Goal: Task Accomplishment & Management: Manage account settings

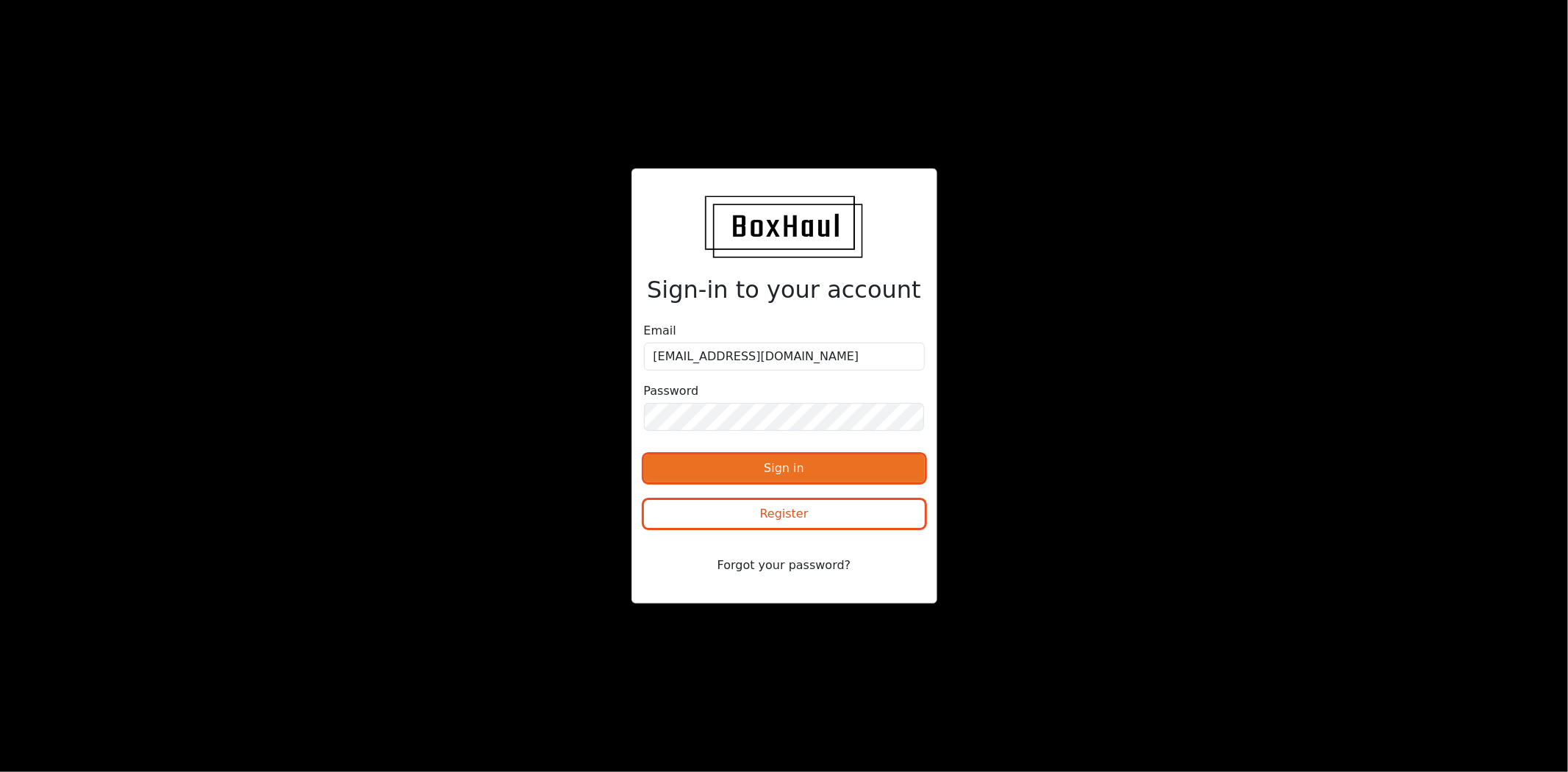
click at [829, 464] on button "Sign in" at bounding box center [784, 468] width 280 height 28
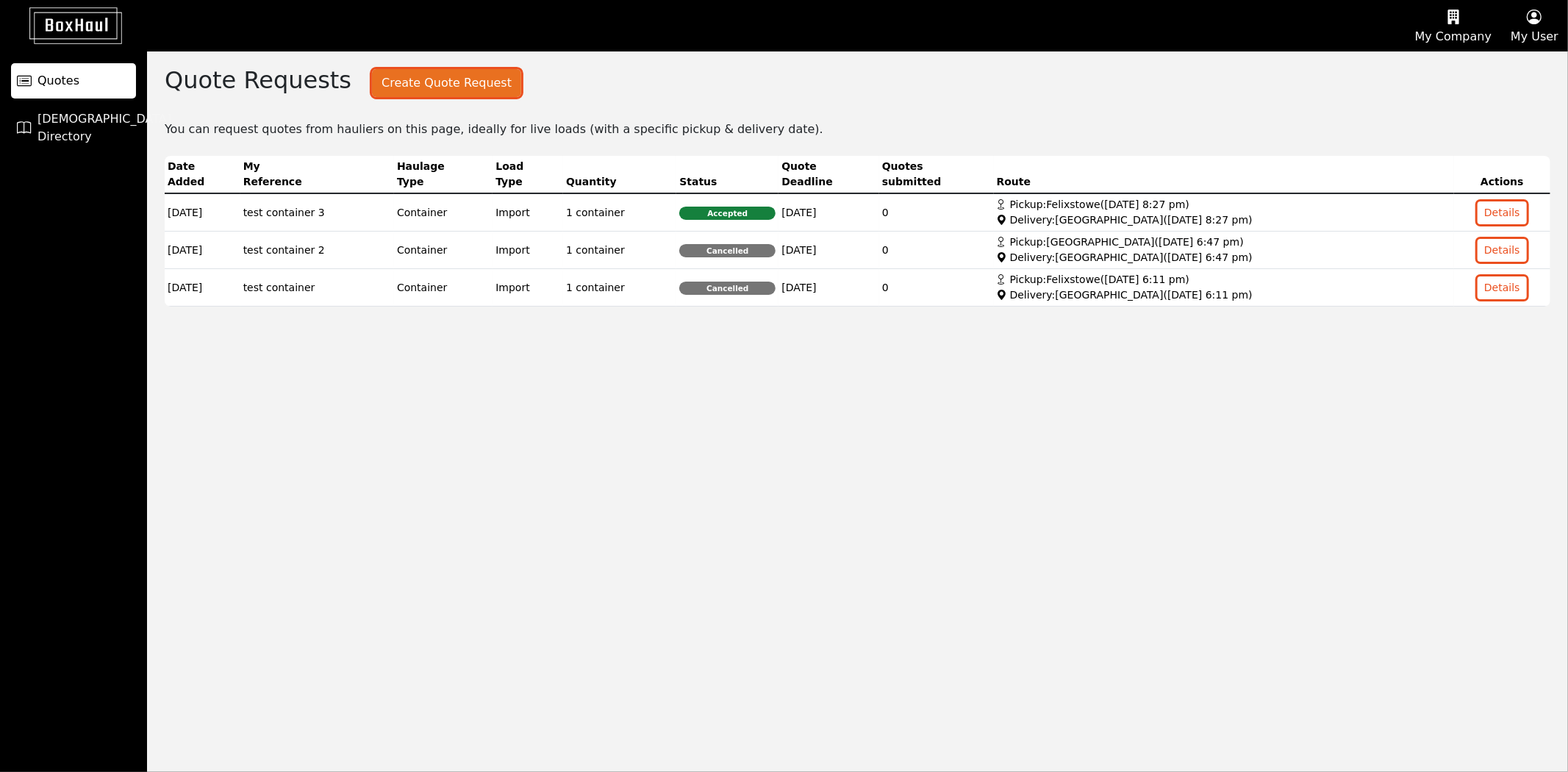
click at [442, 85] on button "Create Quote Request" at bounding box center [446, 83] width 149 height 28
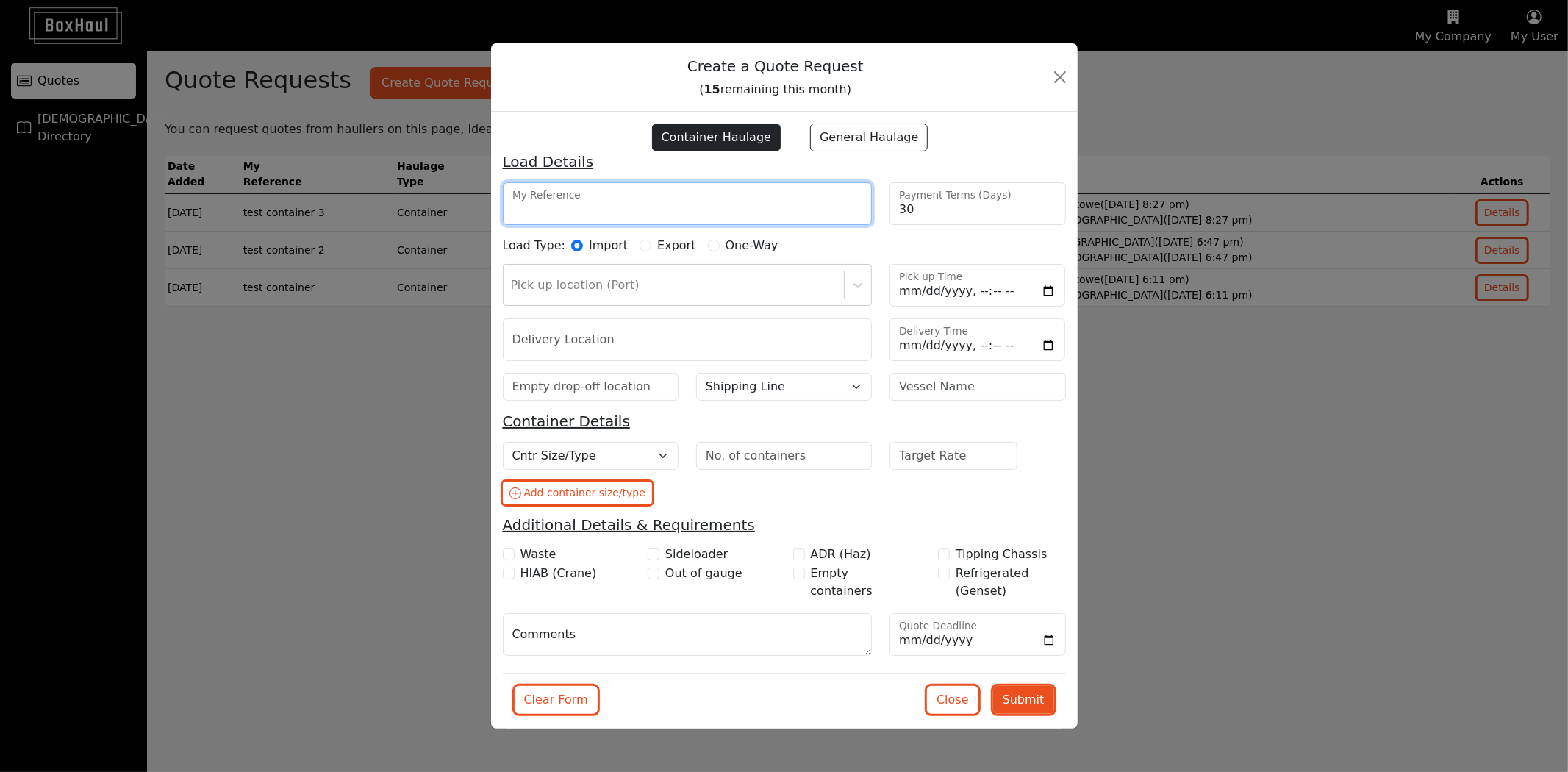
click at [628, 206] on input "My Reference" at bounding box center [687, 203] width 369 height 42
type input "test 1"
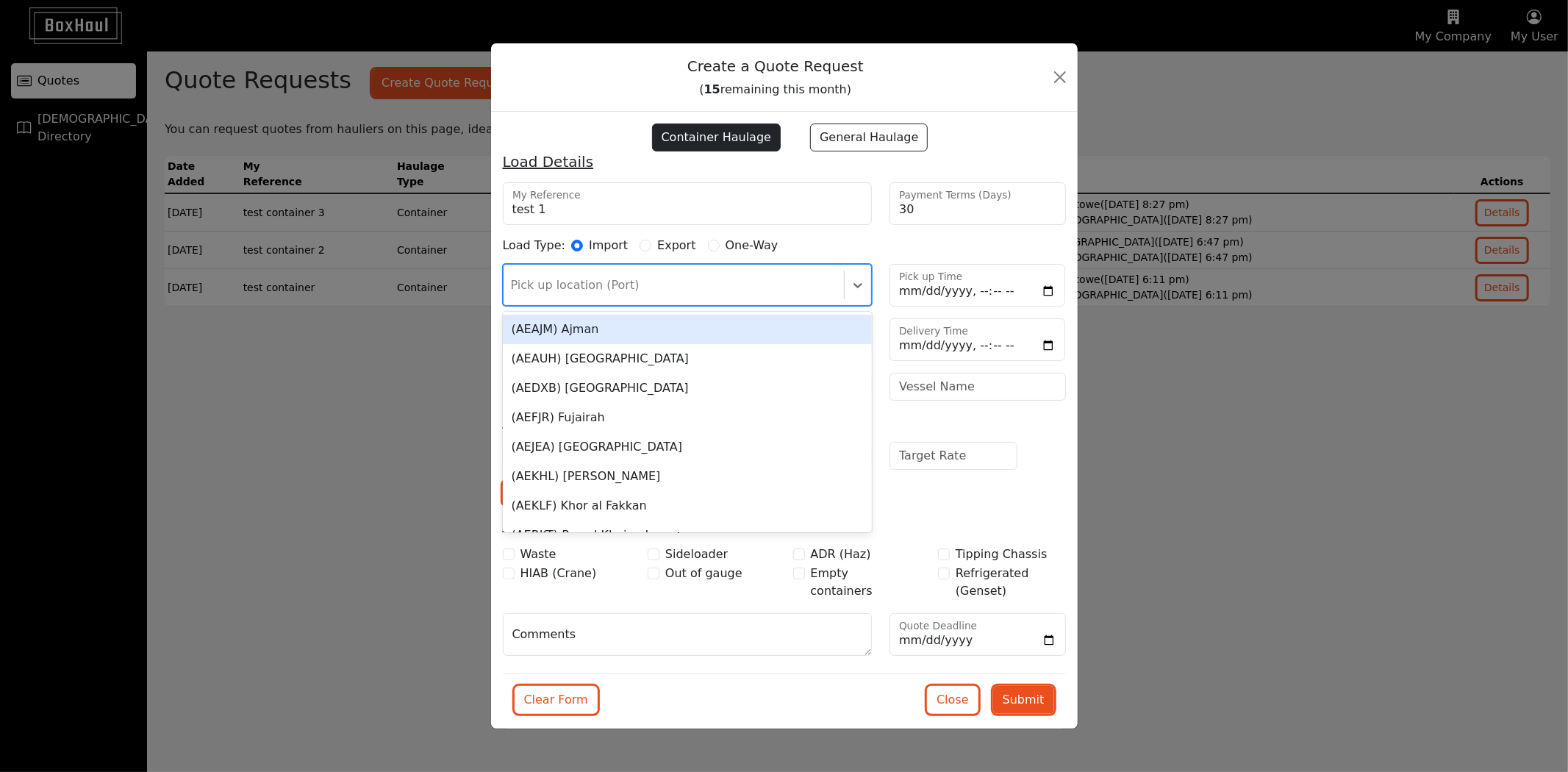
click at [802, 291] on div at bounding box center [674, 285] width 326 height 21
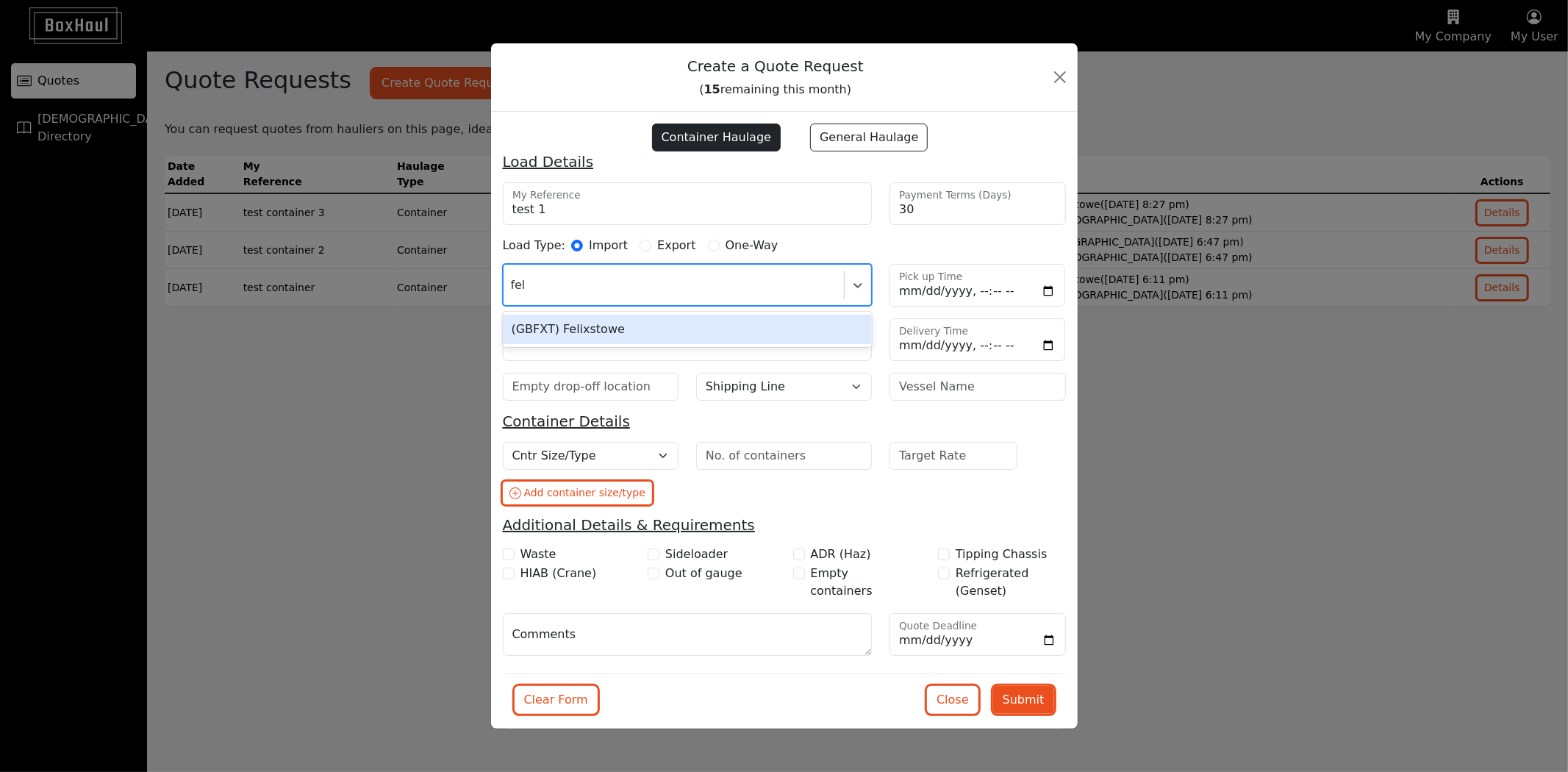
type input "feli"
click at [667, 322] on div "(GBFXT) Felixstowe" at bounding box center [687, 329] width 369 height 29
click at [647, 352] on input "text" at bounding box center [687, 339] width 369 height 42
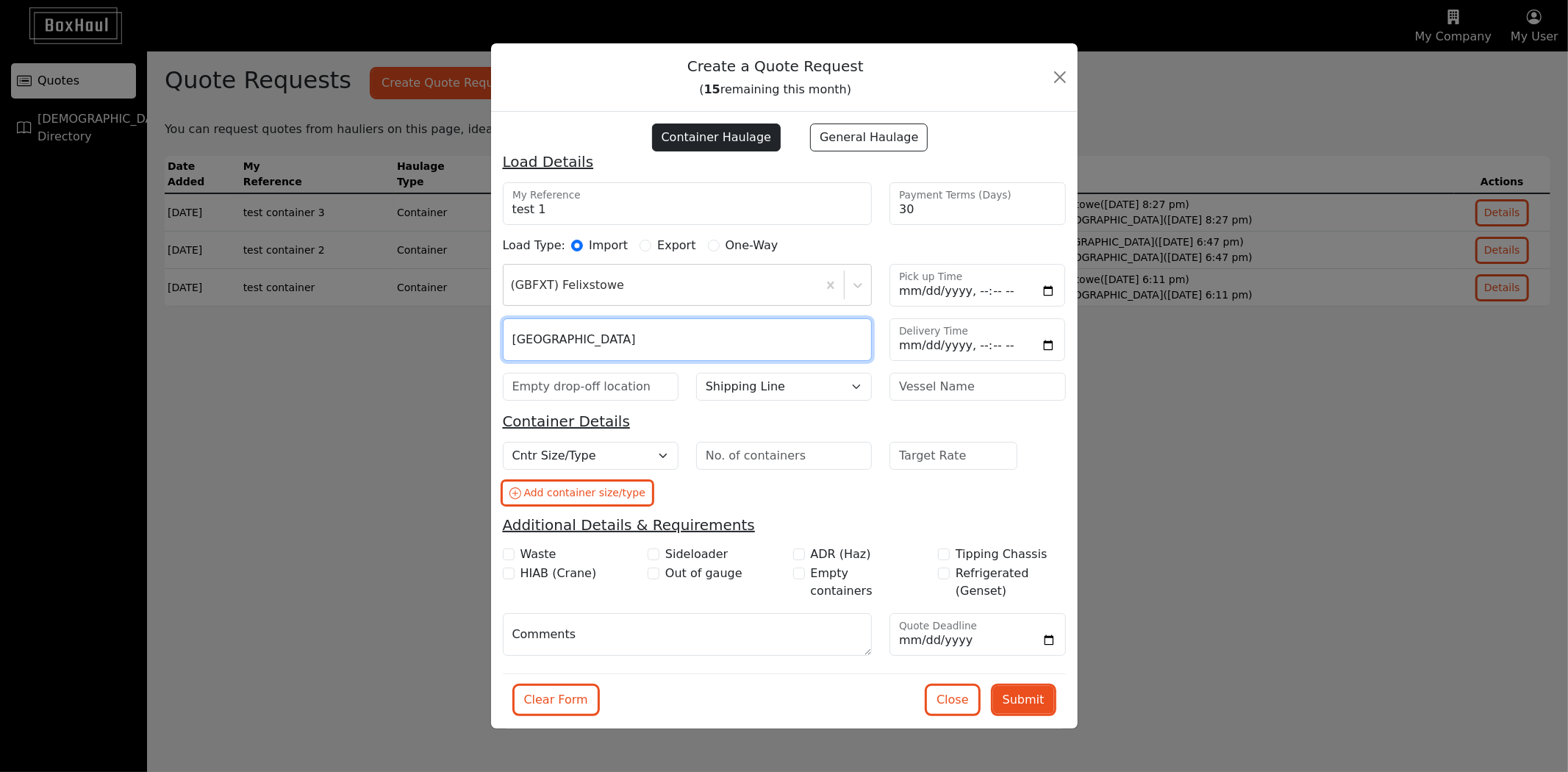
type input "[GEOGRAPHIC_DATA]"
click at [635, 479] on div "Cntr Size/Type 20DC 40DC 40HC 45HC 40HCRF (Live) 40HCRF (NOR) 20TK 20OT 40OT 40…" at bounding box center [784, 462] width 580 height 39
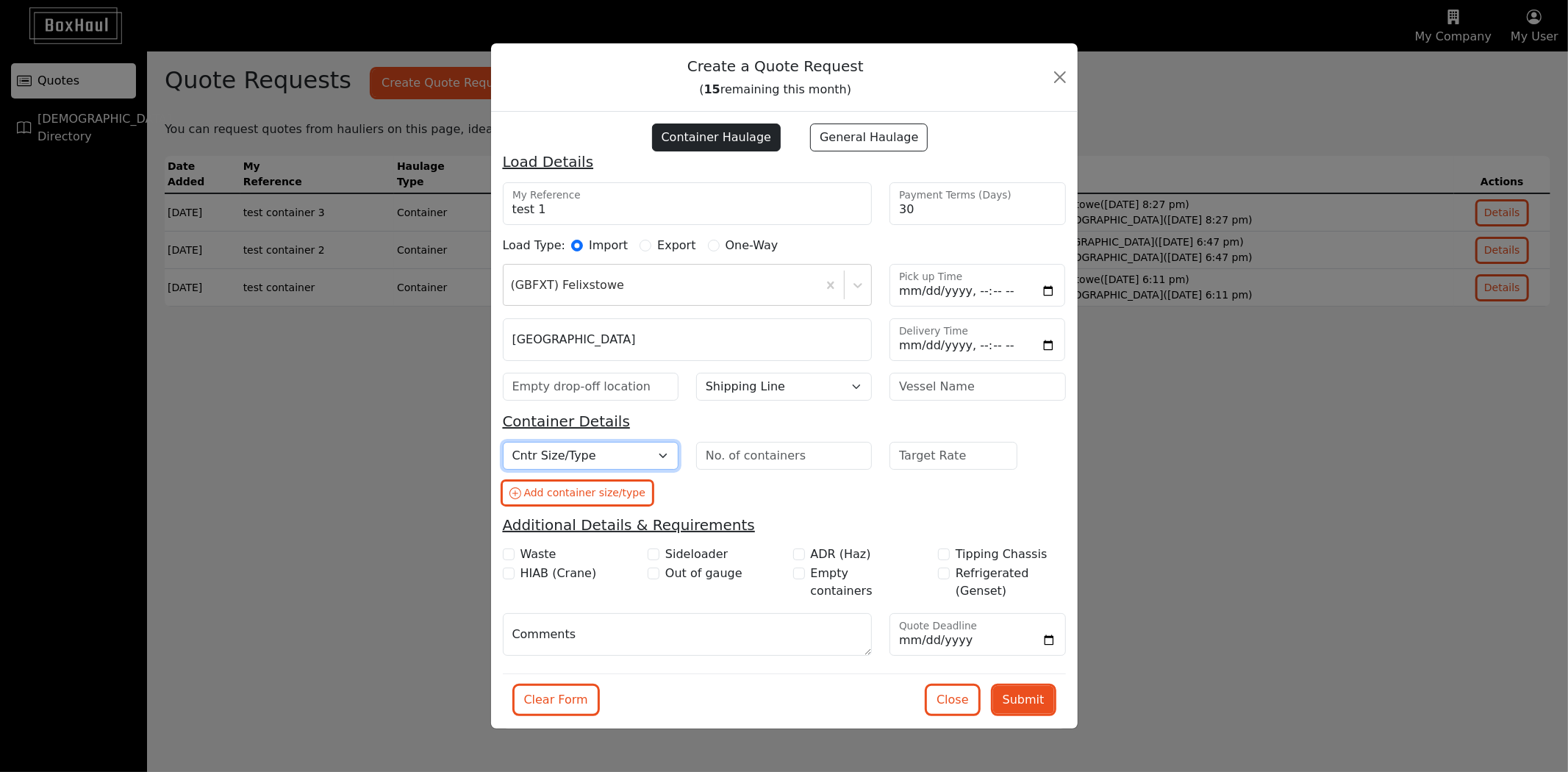
click at [644, 450] on select "Cntr Size/Type 20DC 40DC 40HC 45HC 40HCRF (Live) 40HCRF (NOR) 20TK 20OT 40OT 40…" at bounding box center [590, 456] width 175 height 28
select select "20DC"
click at [503, 442] on select "Cntr Size/Type 20DC 40DC 40HC 45HC 40HCRF (Live) 40HCRF (NOR) 20TK 20OT 40OT 40…" at bounding box center [590, 456] width 175 height 28
click at [761, 467] on input "number" at bounding box center [783, 456] width 175 height 28
type input "2"
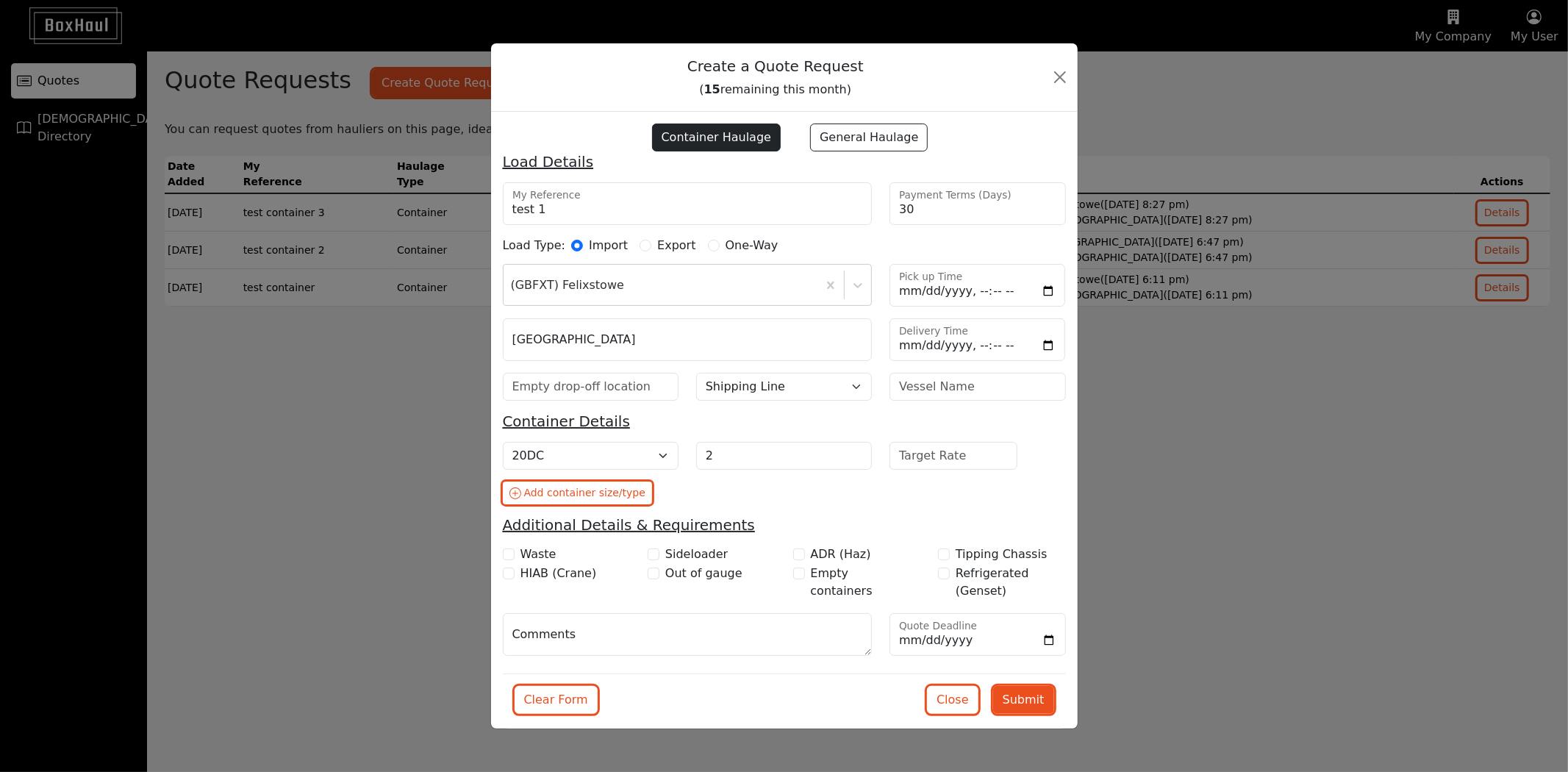
click at [884, 507] on div "Cntr Size/Type 20DC 40DC 40HC 45HC 40HCRF (Live) 40HCRF (NOR) 20TK 20OT 40OT 40…" at bounding box center [784, 478] width 580 height 74
click at [968, 697] on button "Close" at bounding box center [953, 700] width 52 height 28
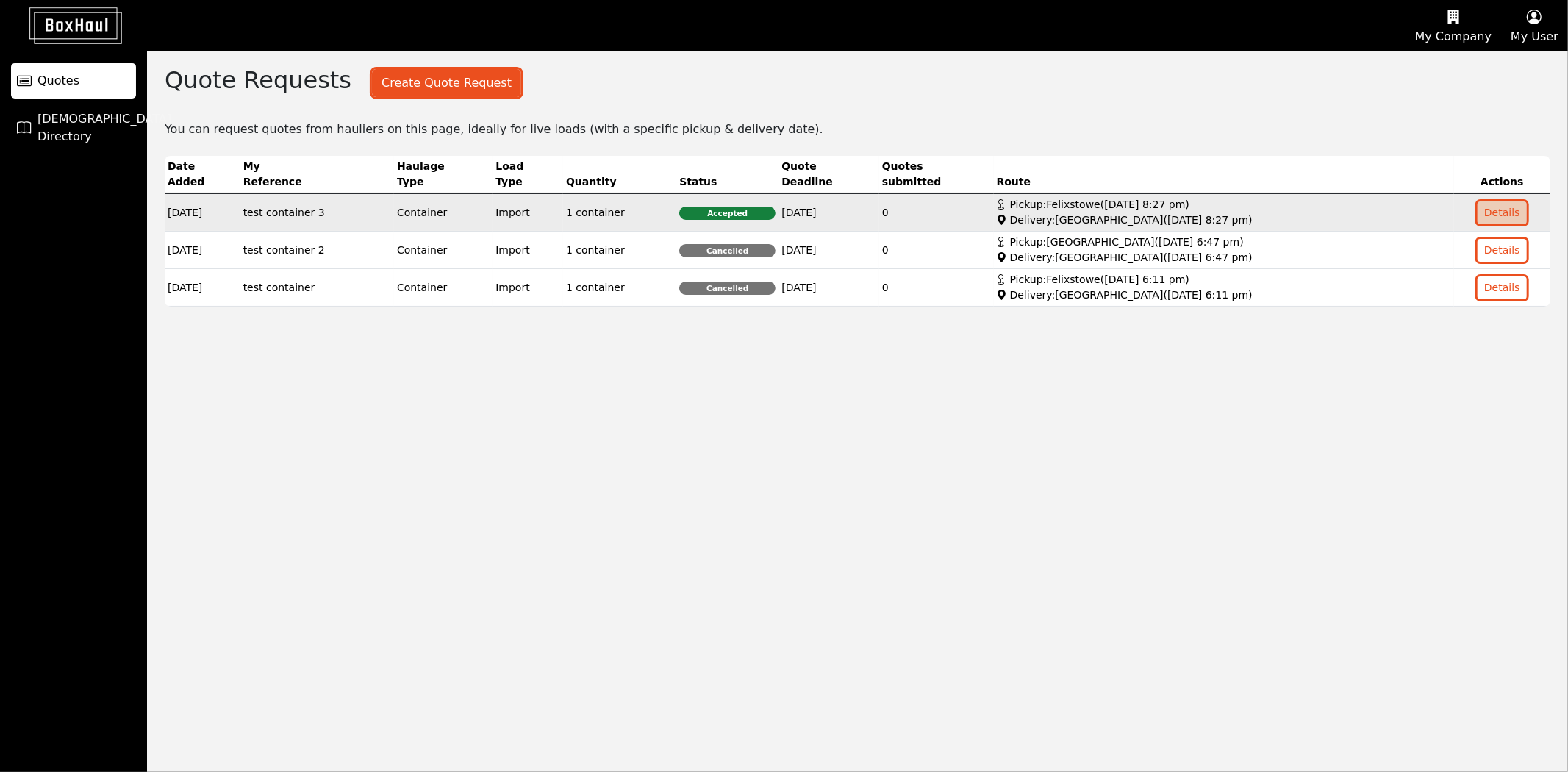
click at [1500, 211] on button "Details" at bounding box center [1502, 213] width 50 height 23
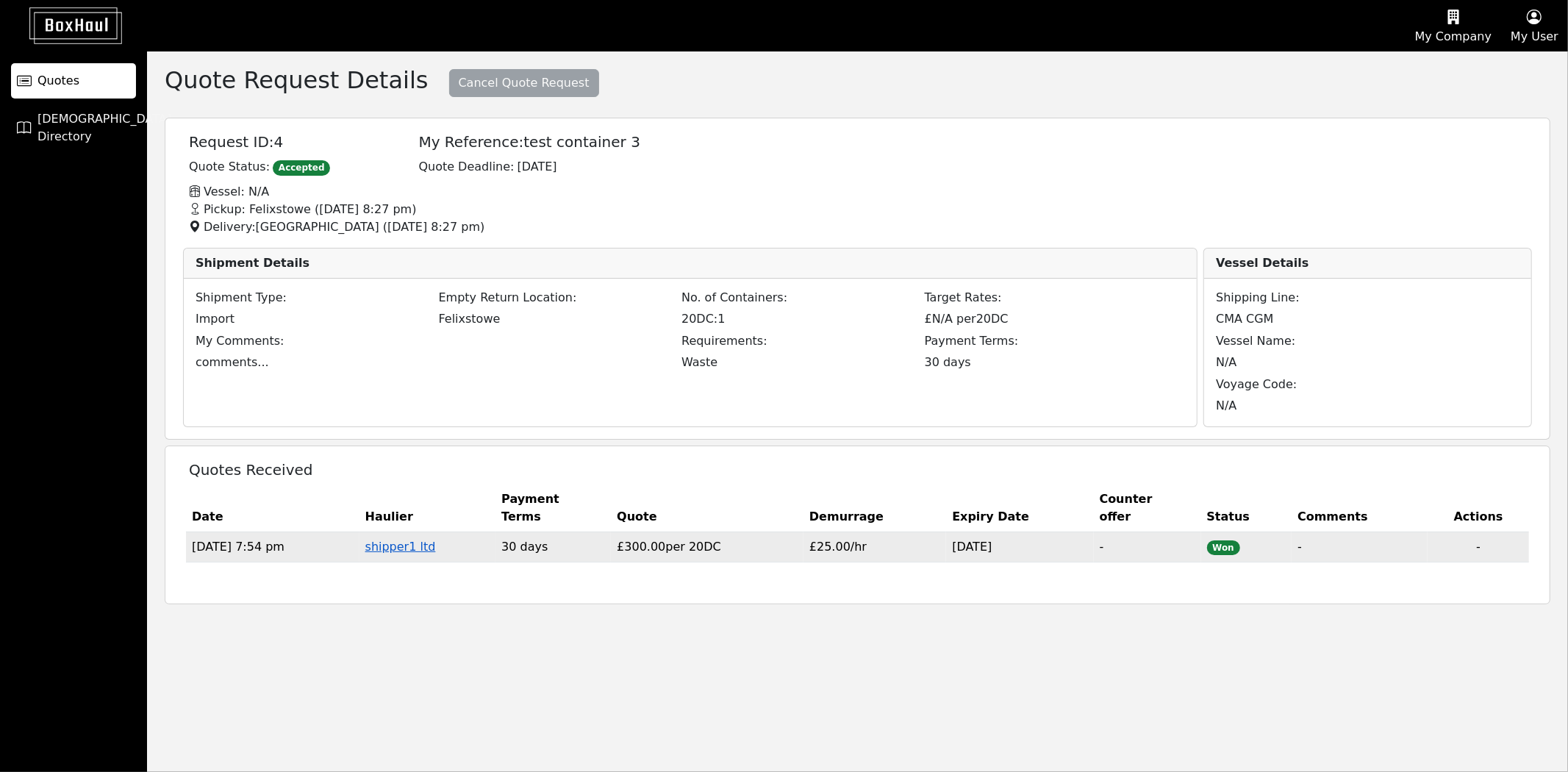
click at [436, 550] on link "shipper1 ltd" at bounding box center [400, 546] width 70 height 14
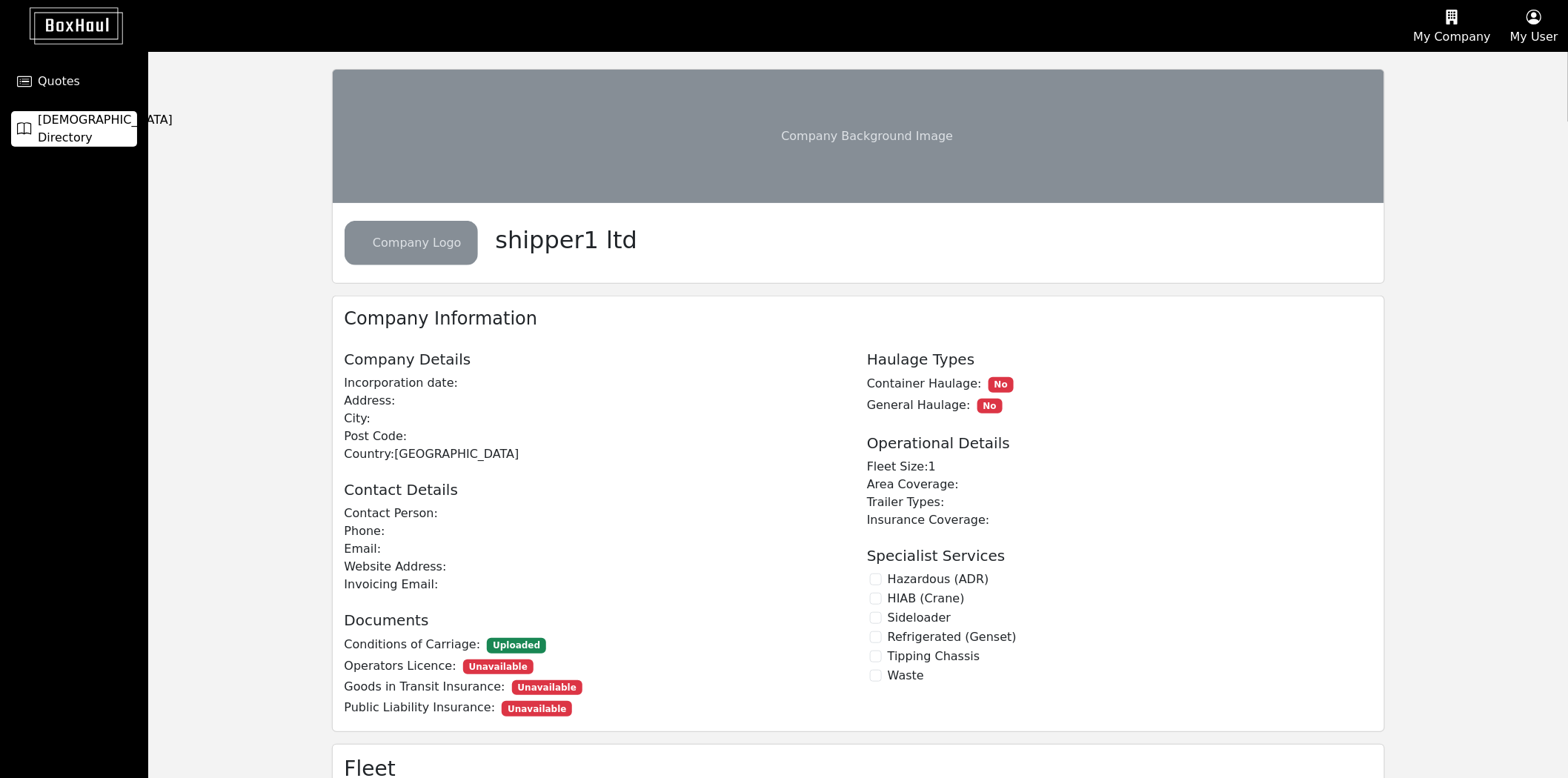
scroll to position [82, 0]
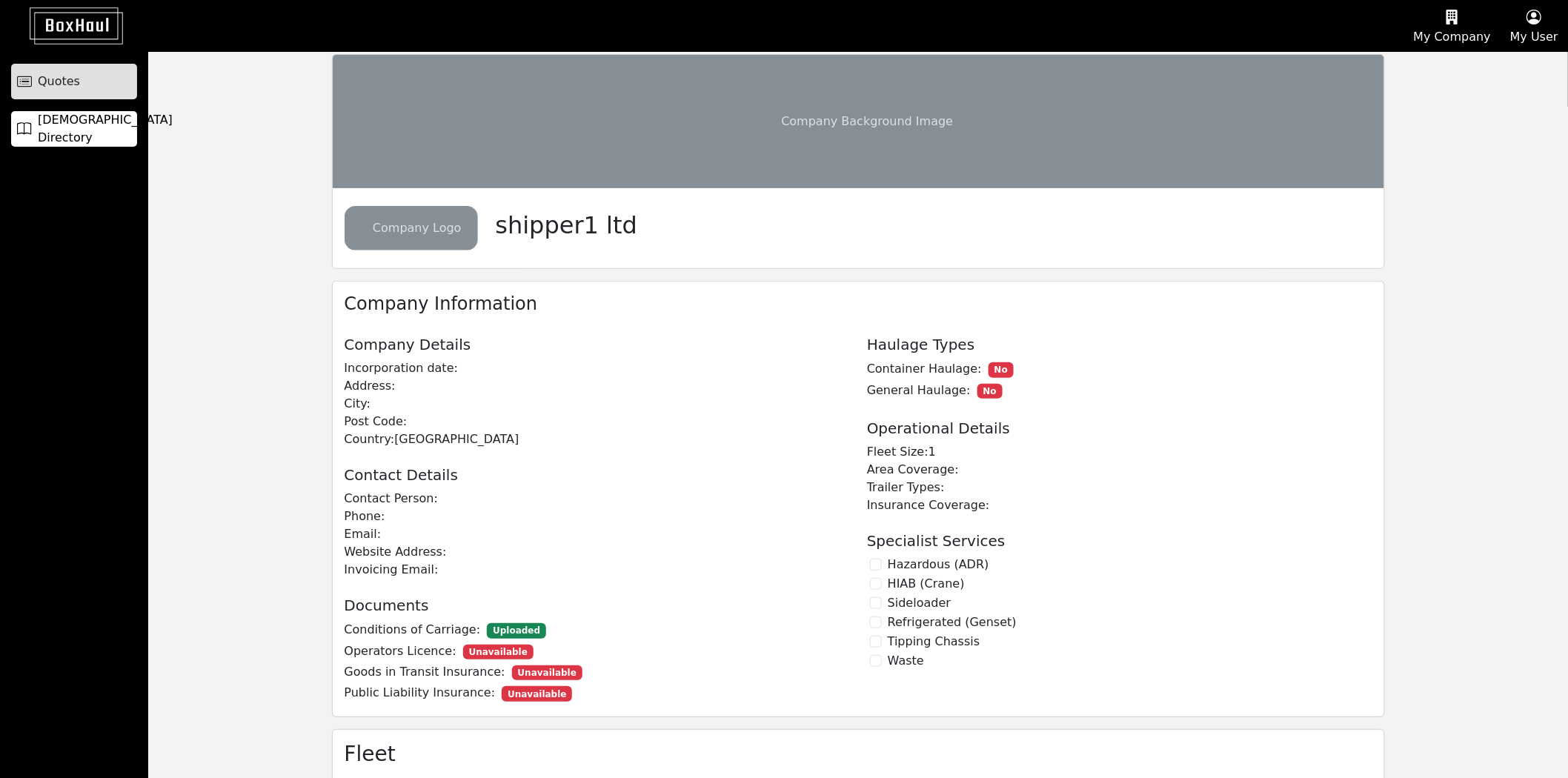
click at [80, 85] on link "Quotes" at bounding box center [74, 81] width 126 height 36
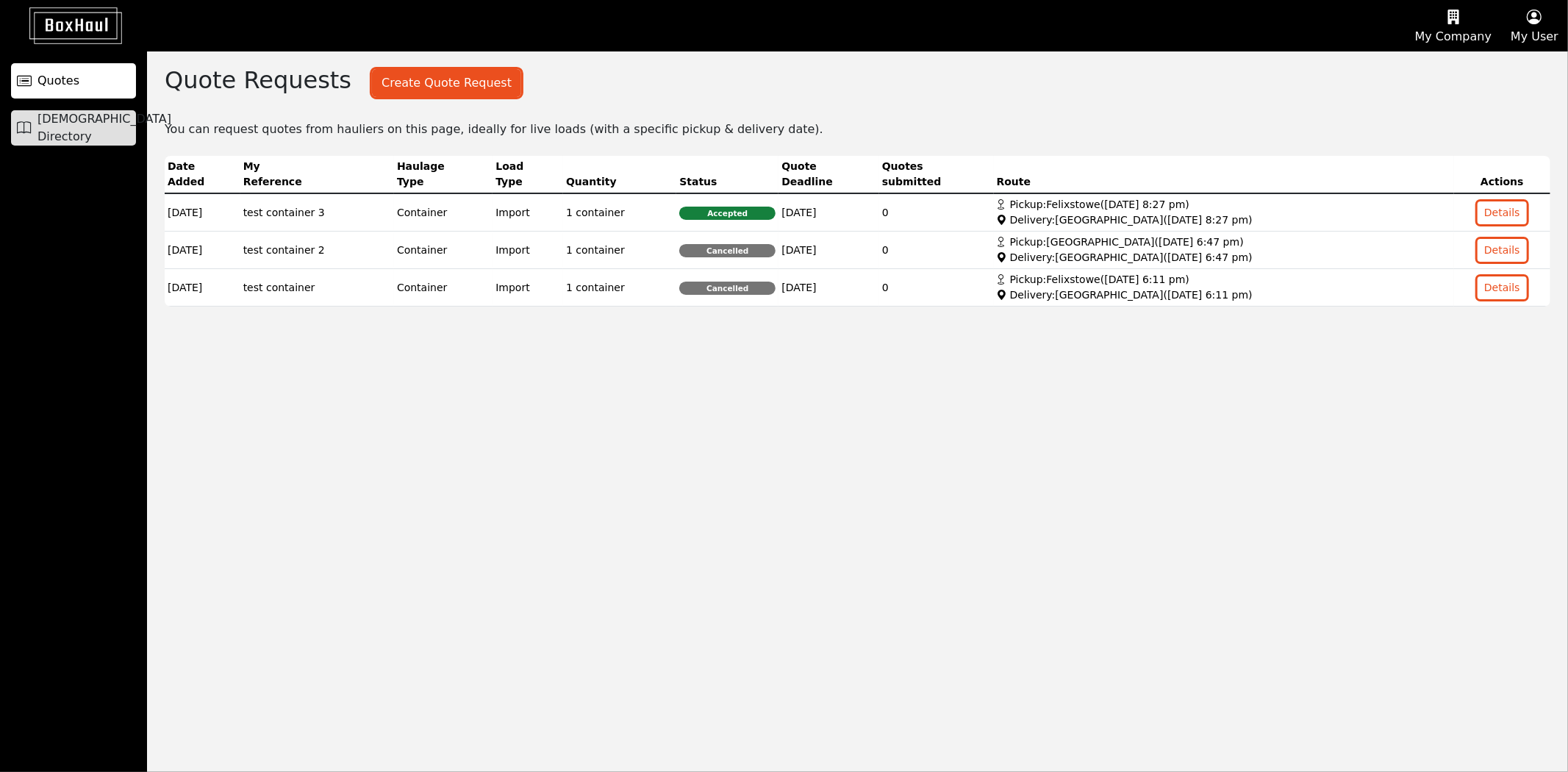
click at [77, 115] on link "[DEMOGRAPHIC_DATA] Directory" at bounding box center [73, 129] width 125 height 36
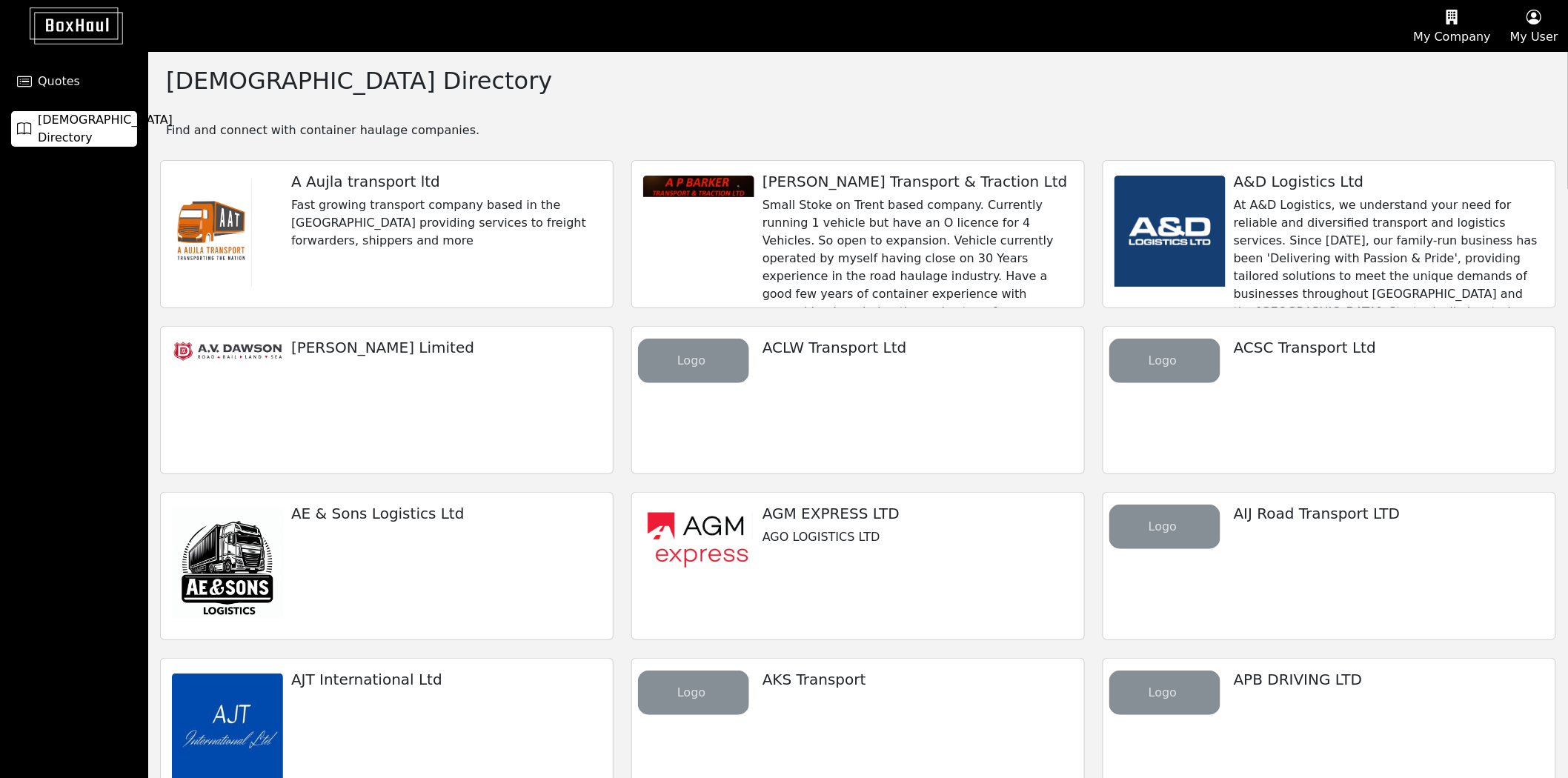
click at [482, 227] on p "Fast growing transport company based in the [GEOGRAPHIC_DATA] providing service…" at bounding box center [446, 223] width 310 height 53
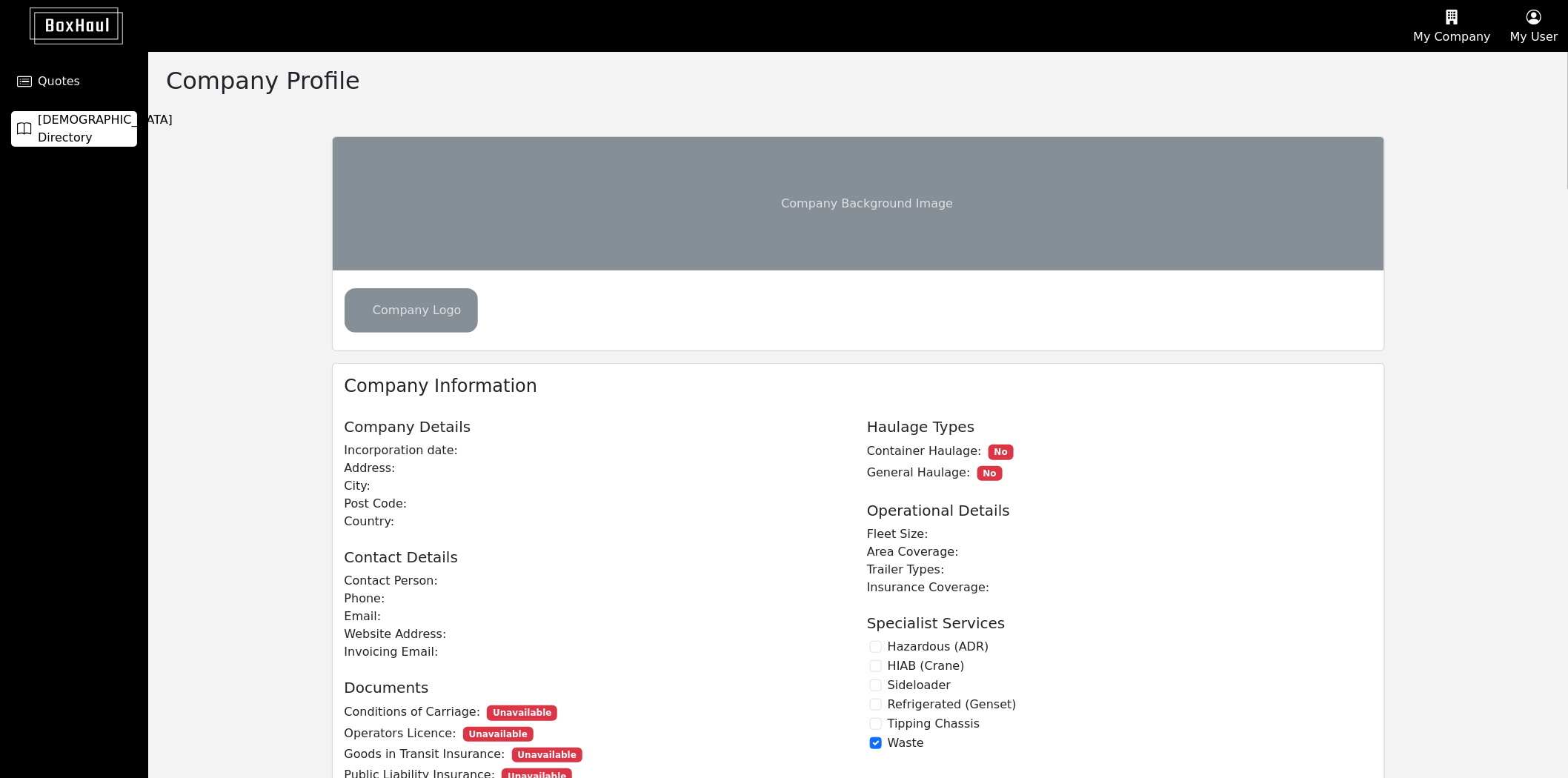
checkbox input "true"
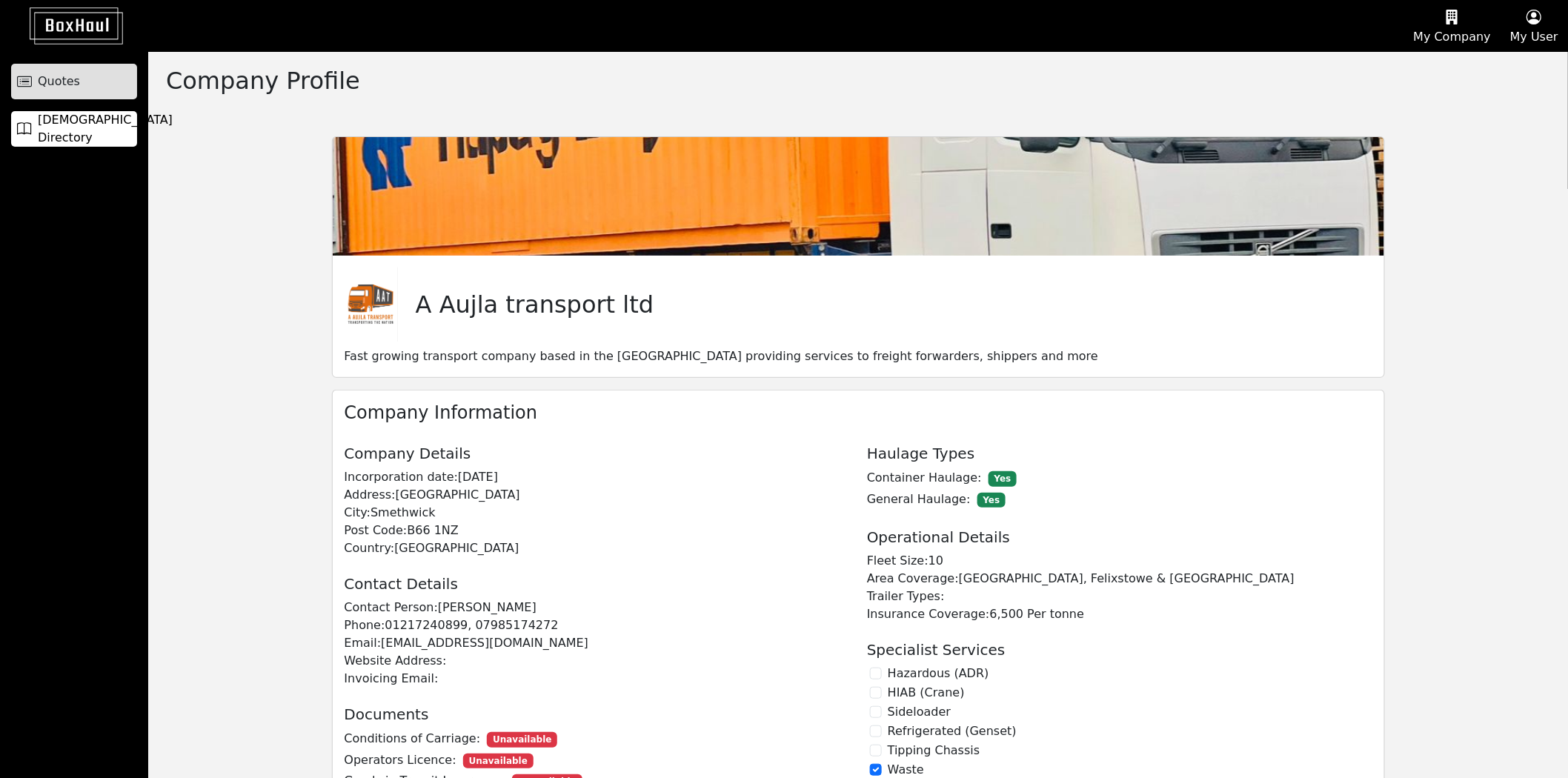
click at [93, 91] on link "Quotes" at bounding box center [74, 81] width 126 height 36
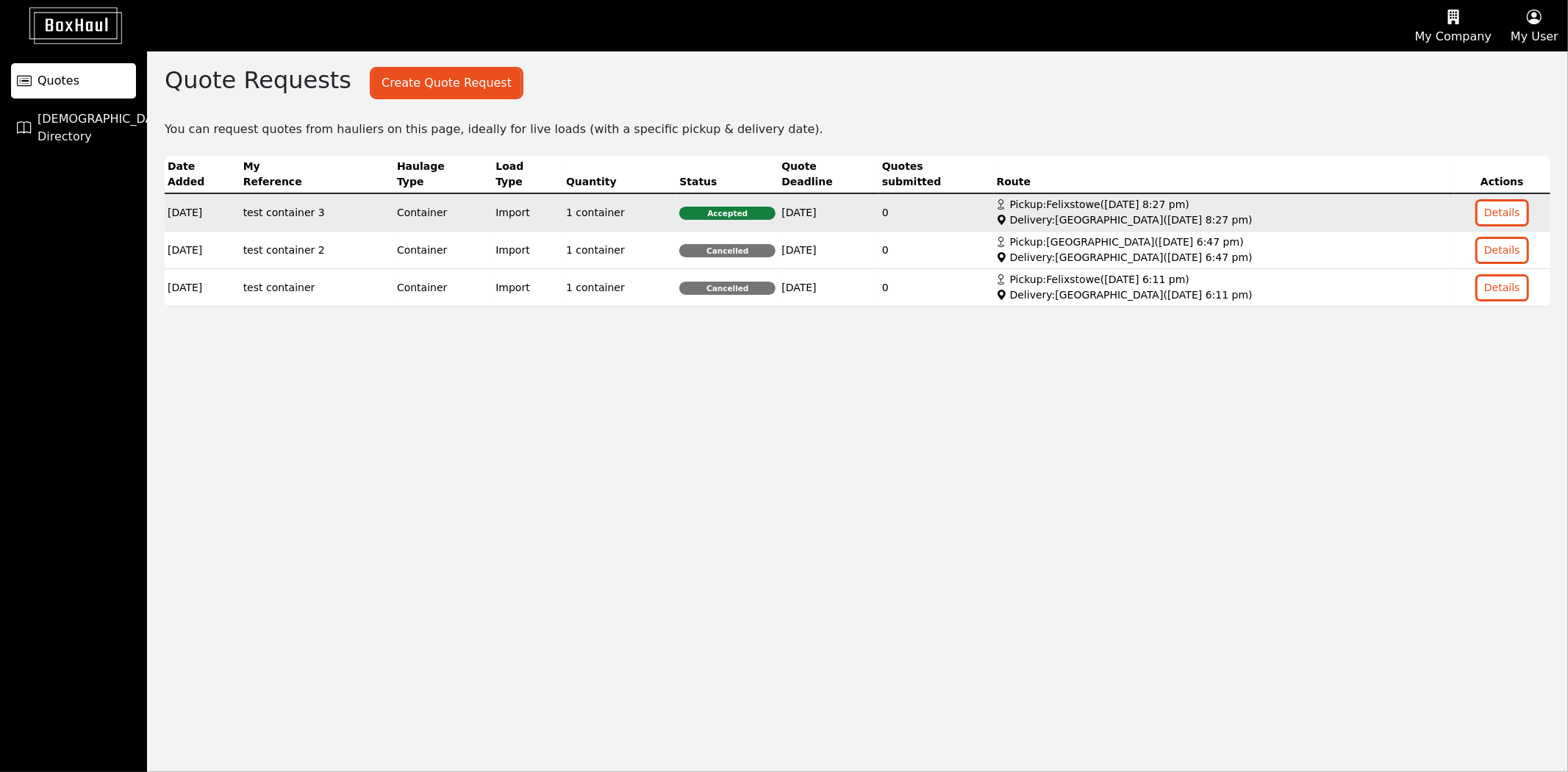
click at [1522, 203] on td "Details" at bounding box center [1502, 212] width 97 height 38
click at [1511, 204] on button "Details" at bounding box center [1502, 213] width 50 height 23
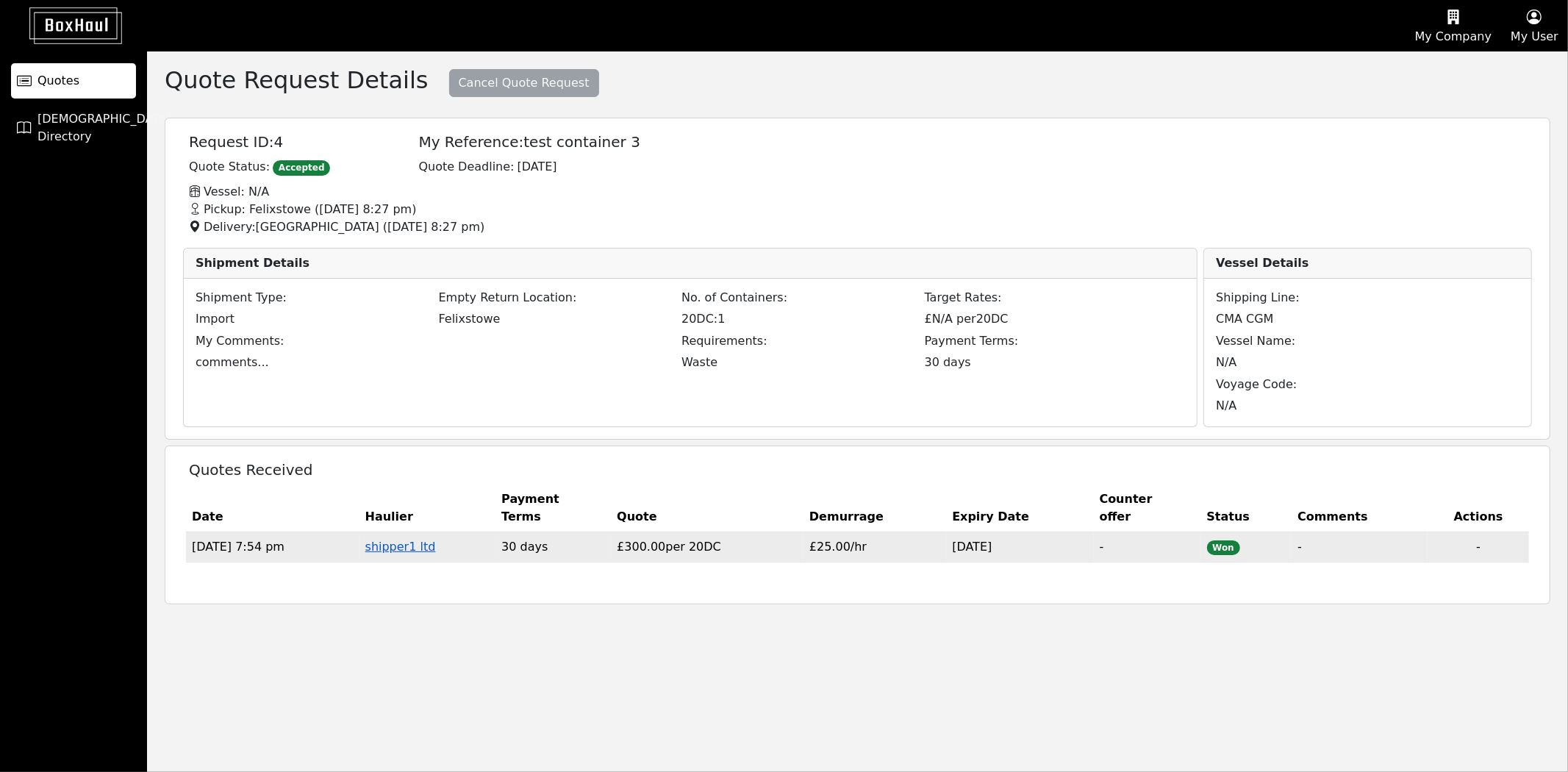
click at [436, 547] on link "shipper1 ltd" at bounding box center [400, 546] width 70 height 14
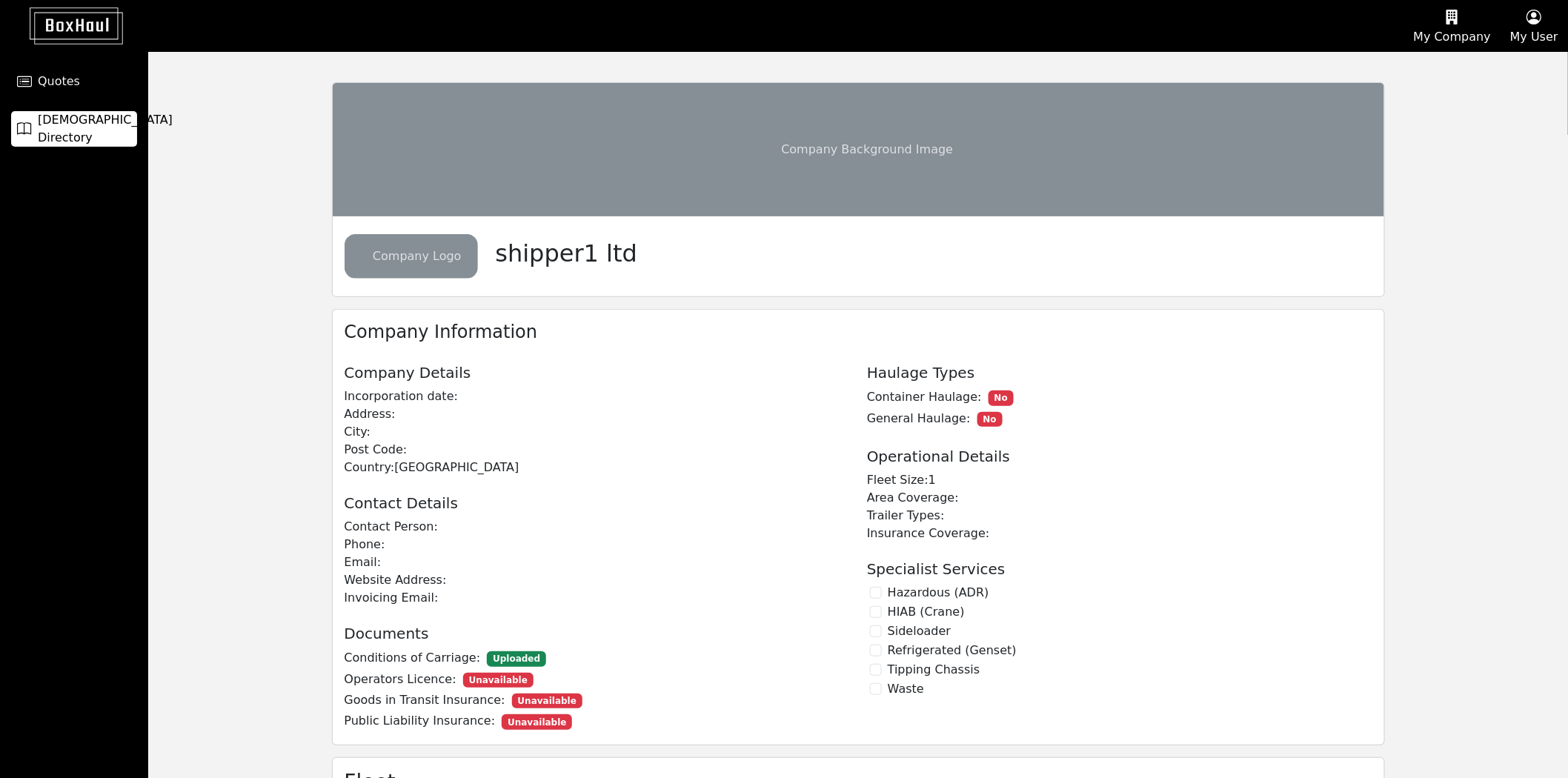
scroll to position [25, 0]
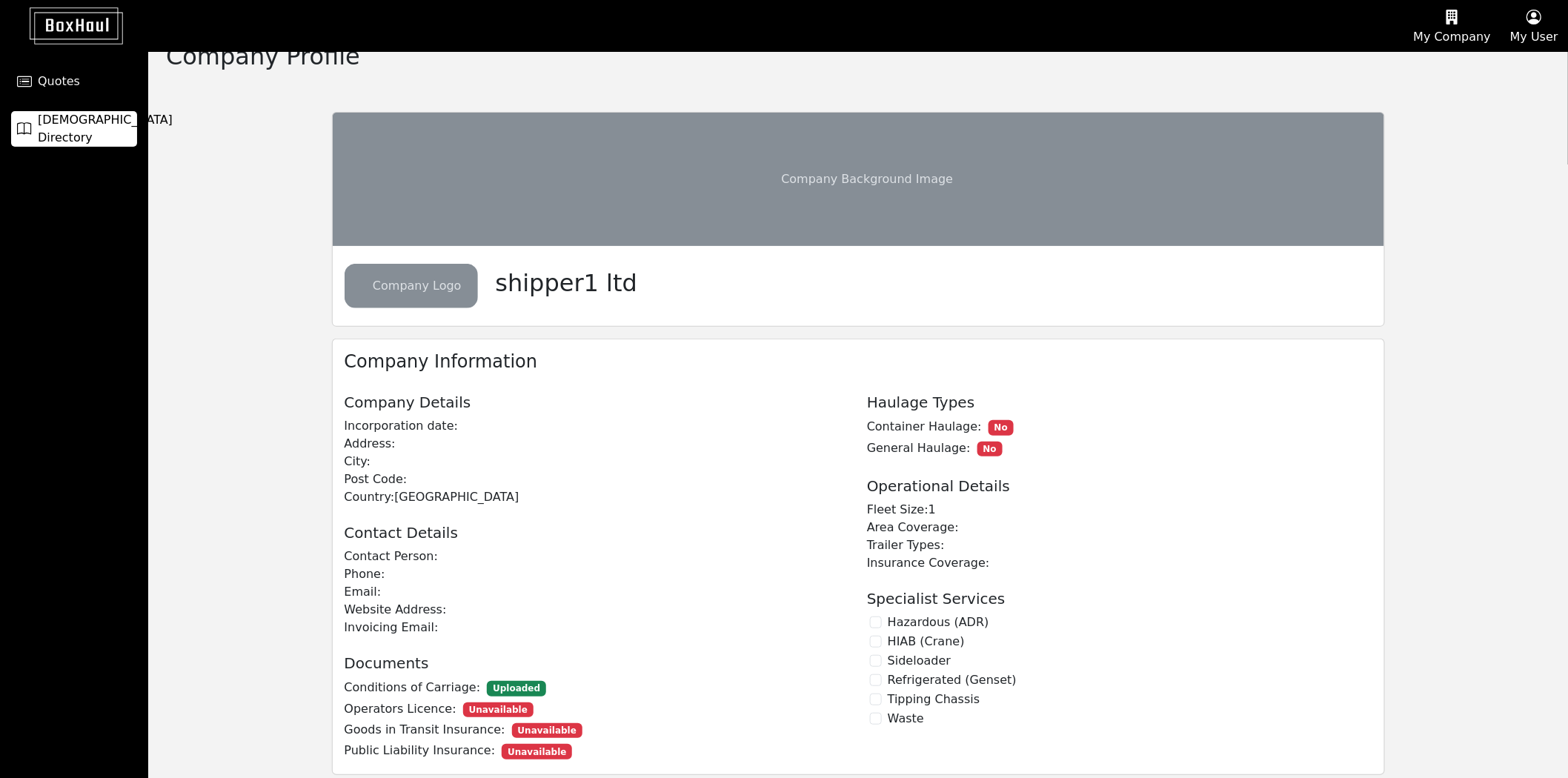
click at [1534, 28] on button "My User" at bounding box center [1533, 26] width 67 height 50
click at [1508, 121] on link "Logout" at bounding box center [1508, 118] width 117 height 24
